Goal: Find specific page/section: Find specific page/section

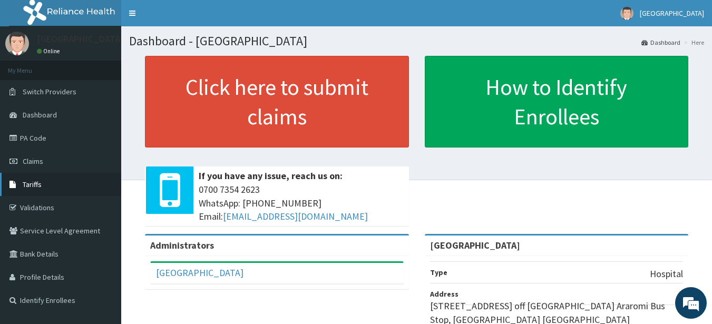
click at [42, 179] on link "Tariffs" at bounding box center [60, 184] width 121 height 23
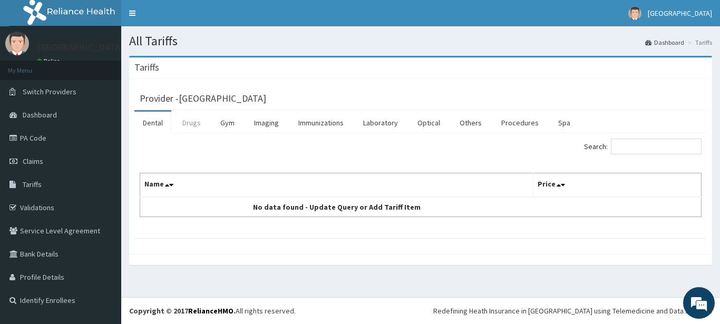
click at [199, 124] on link "Drugs" at bounding box center [191, 123] width 35 height 22
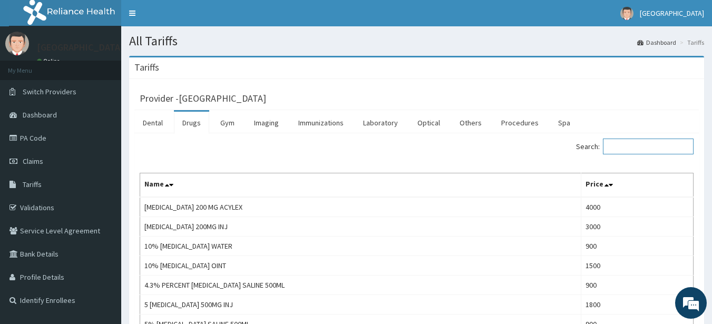
click at [663, 147] on input "Search:" at bounding box center [648, 147] width 91 height 16
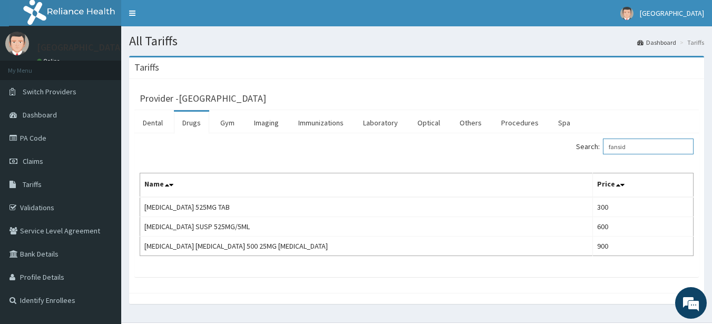
type input "fansid"
